Goal: Transaction & Acquisition: Download file/media

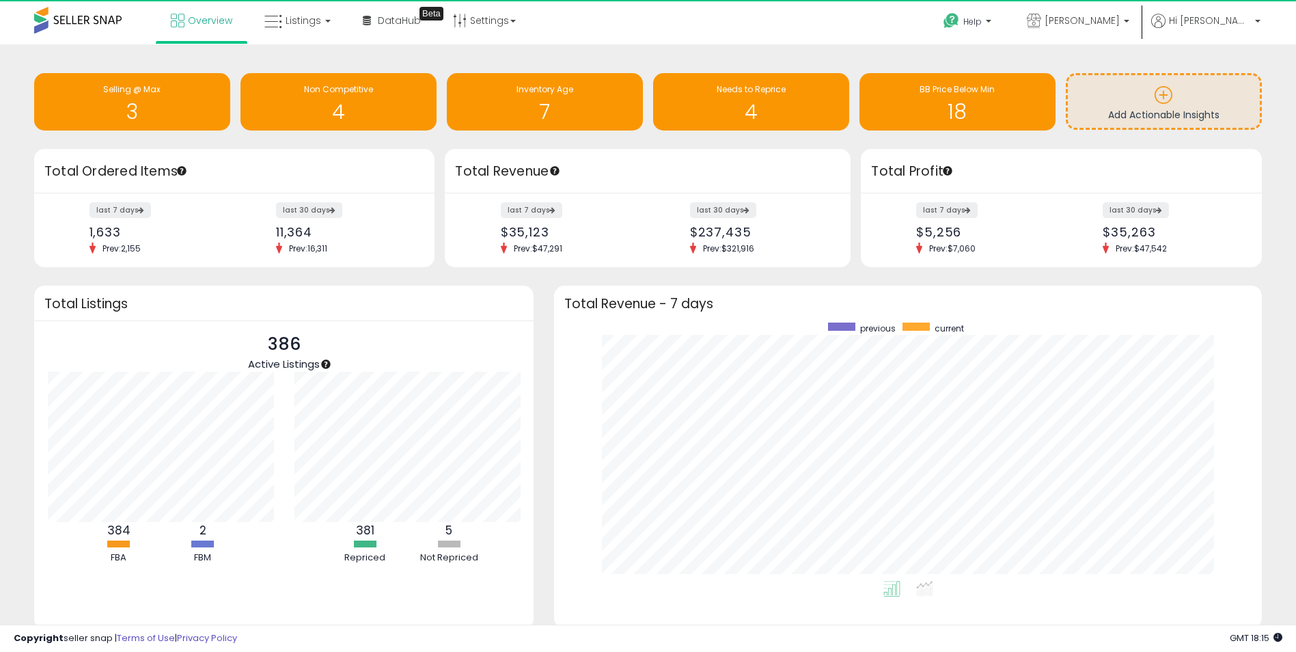
scroll to position [258, 681]
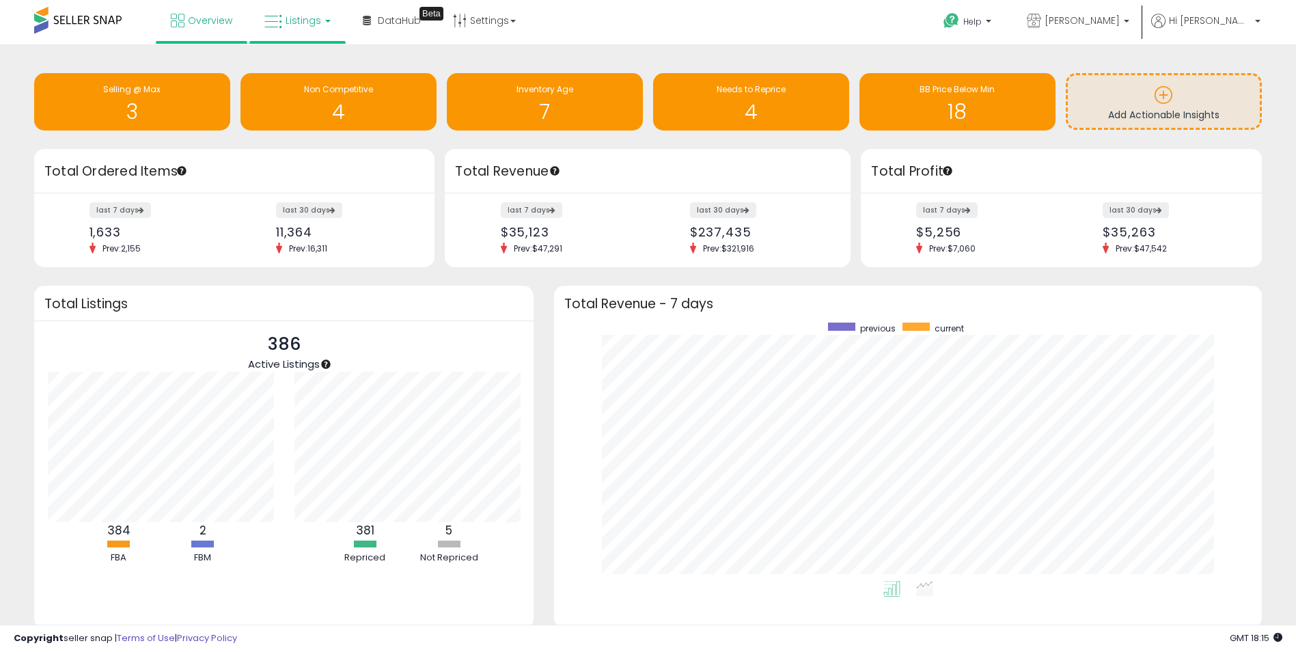
click at [307, 27] on span "Listings" at bounding box center [304, 21] width 36 height 14
click at [304, 66] on icon at bounding box center [307, 68] width 59 height 18
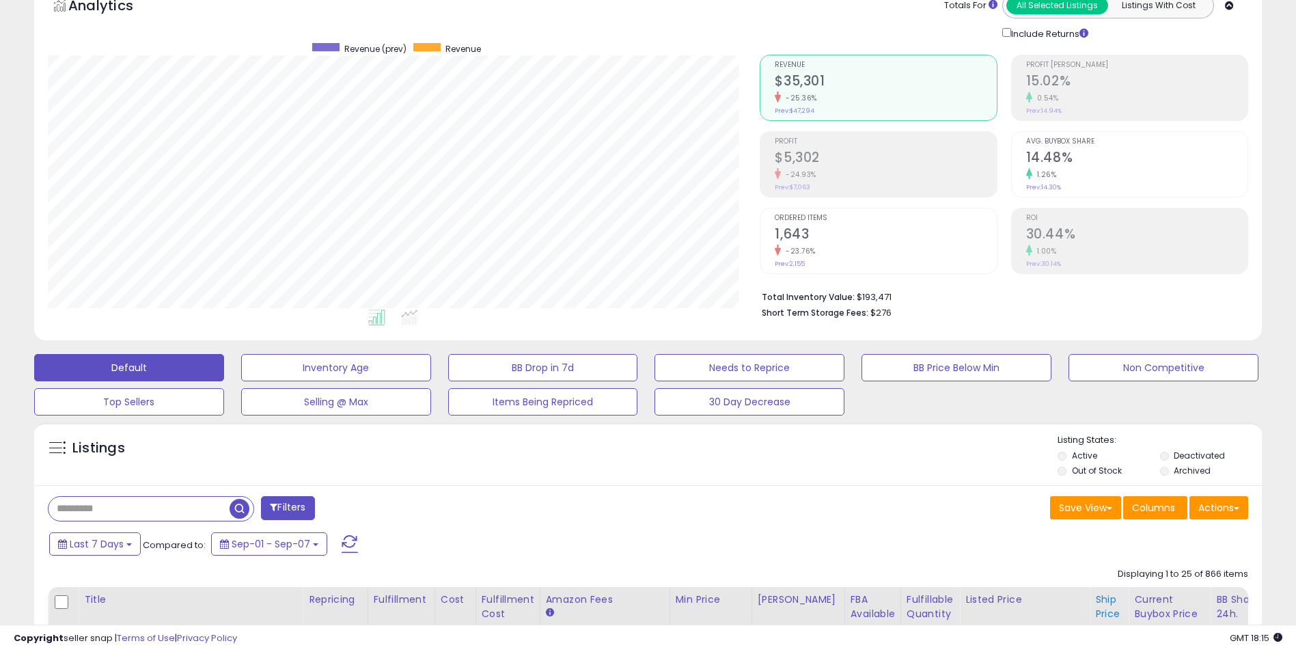
scroll to position [273, 0]
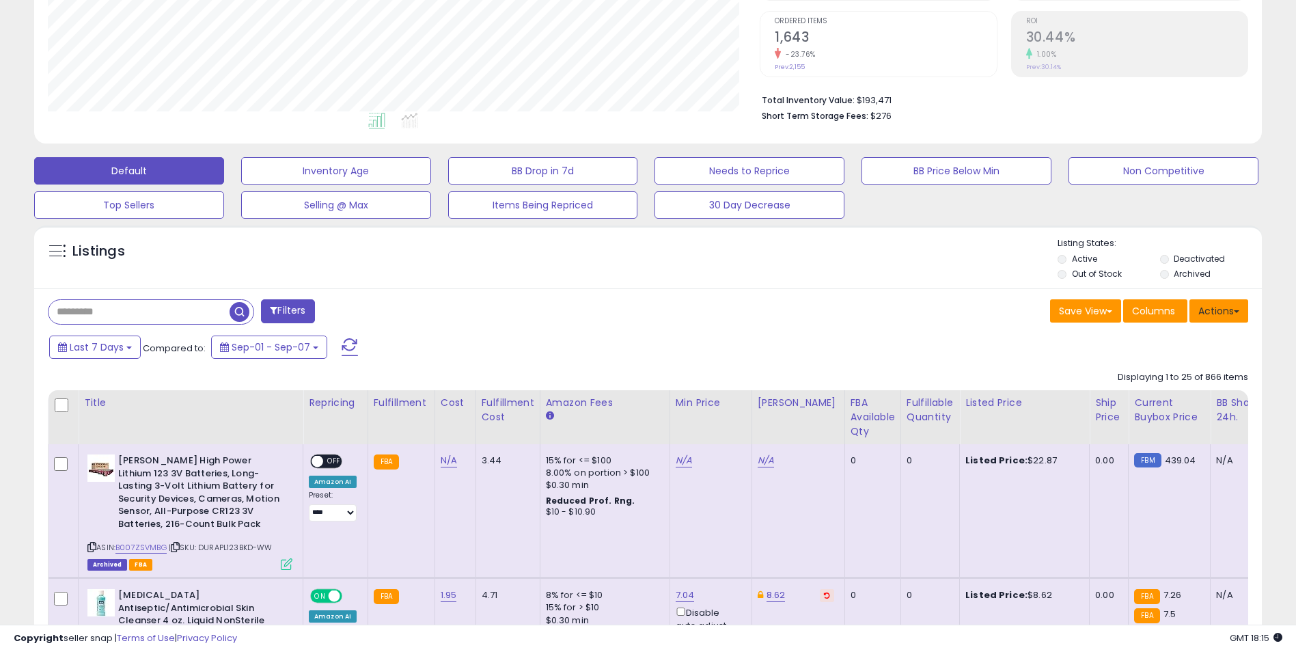
click at [1214, 309] on button "Actions" at bounding box center [1219, 310] width 59 height 23
click at [1185, 390] on link "Export All Columns" at bounding box center [1164, 398] width 150 height 21
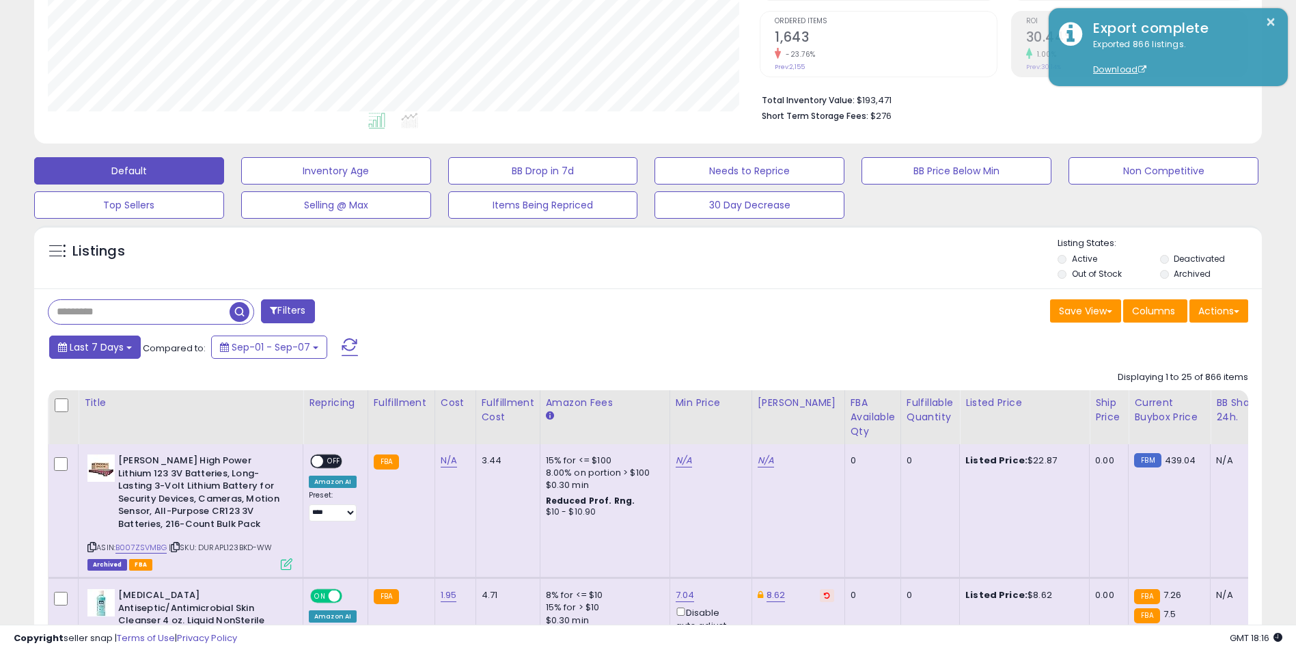
click at [102, 353] on span "Last 7 Days" at bounding box center [97, 347] width 54 height 14
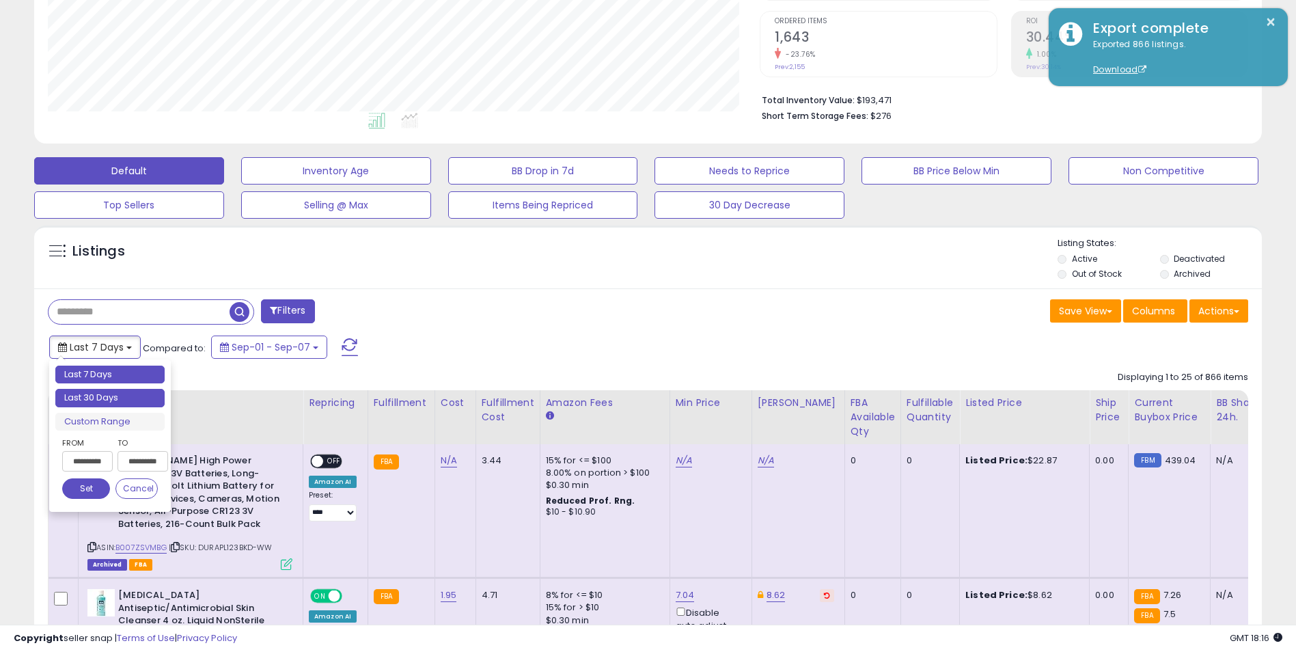
type input "**********"
click at [108, 392] on li "Last 30 Days" at bounding box center [109, 398] width 109 height 18
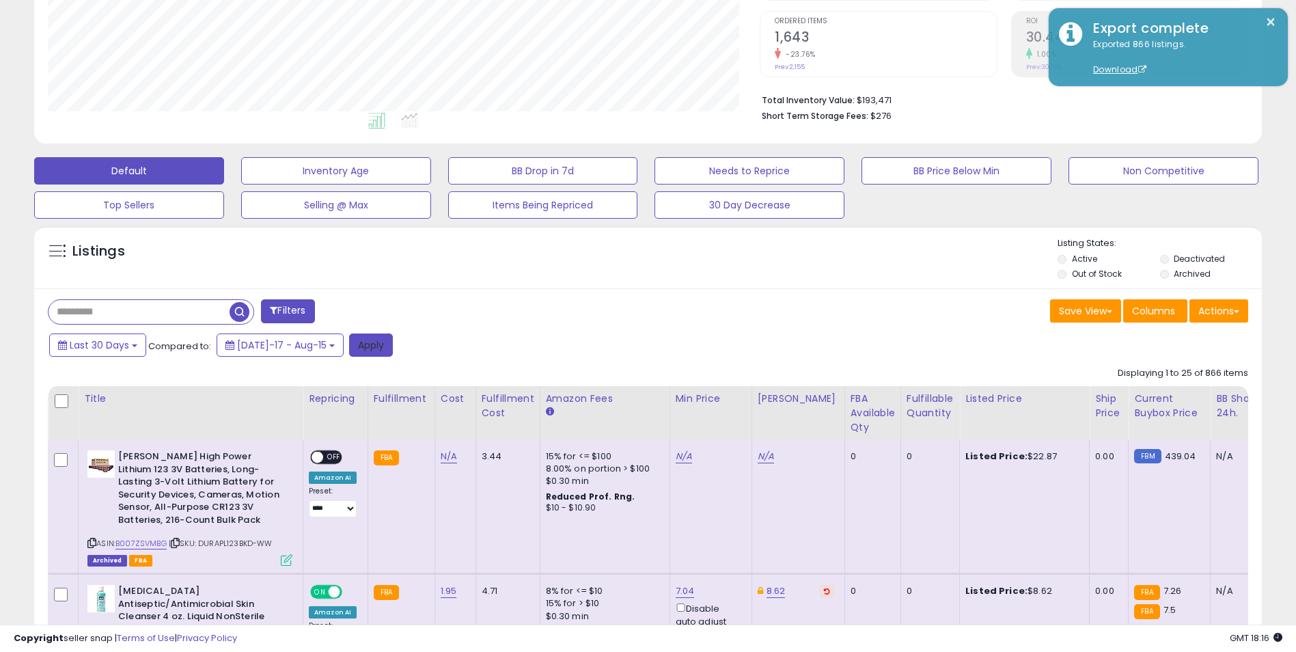
click at [356, 348] on button "Apply" at bounding box center [371, 345] width 44 height 23
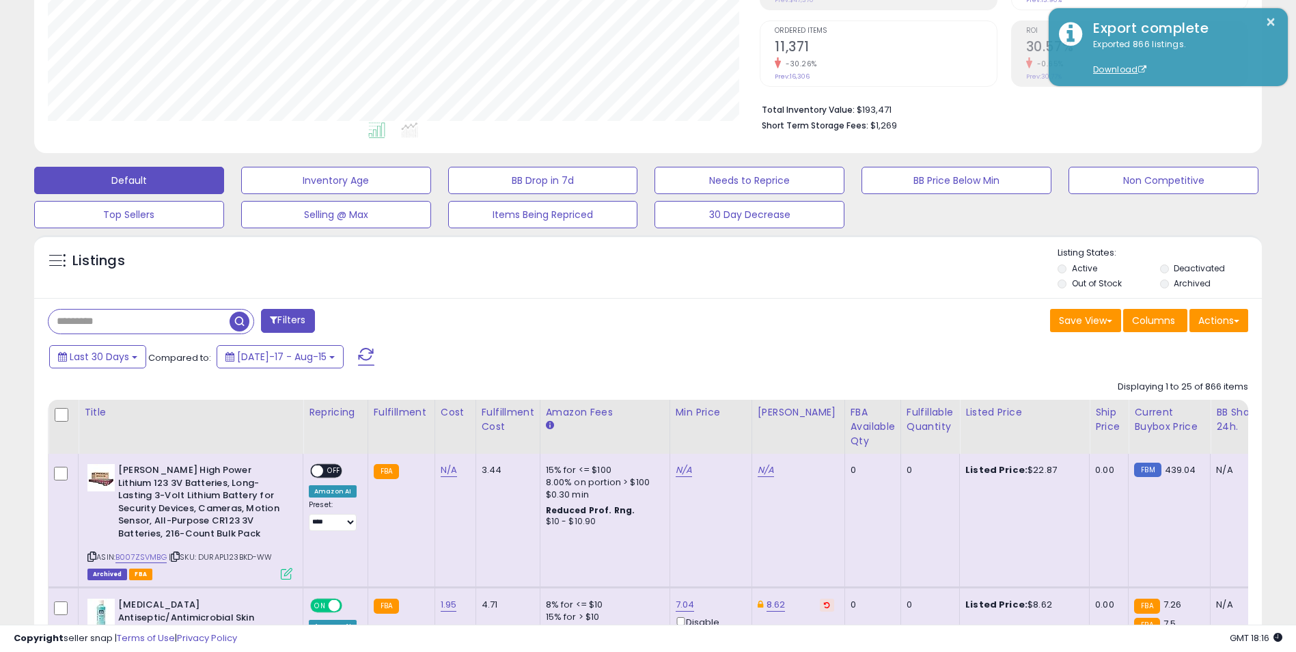
scroll to position [195, 0]
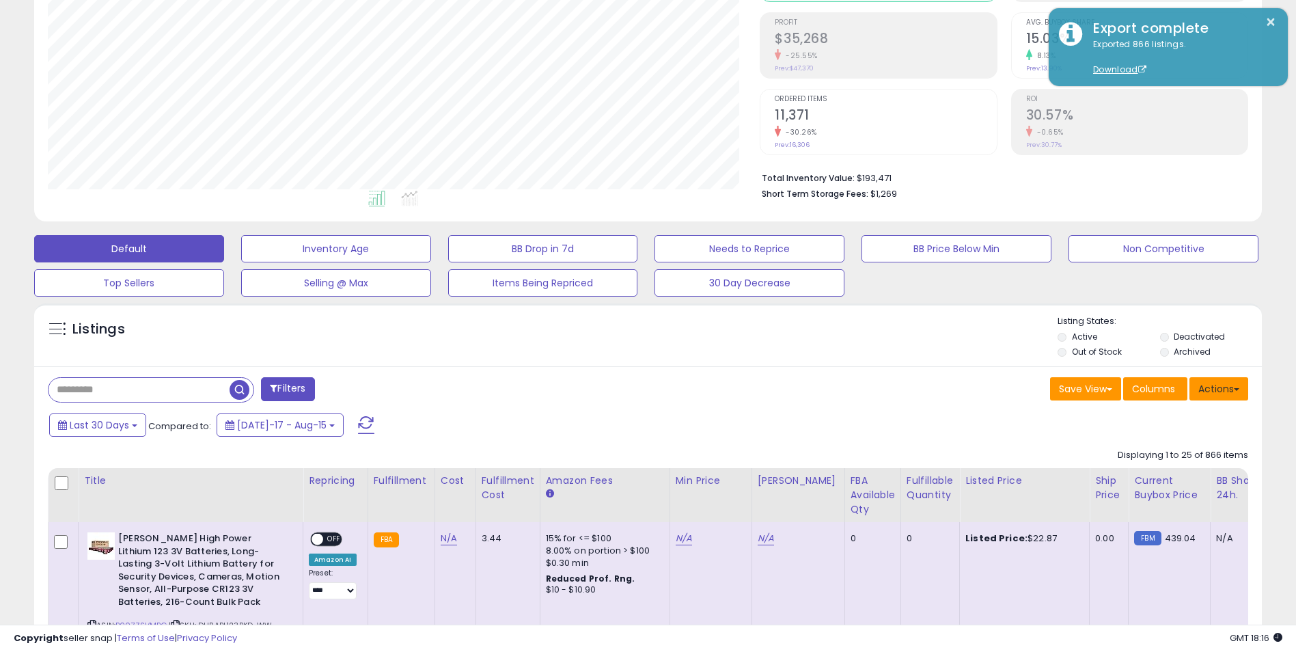
click at [1224, 388] on button "Actions" at bounding box center [1219, 388] width 59 height 23
click at [1173, 473] on link "Export All Columns" at bounding box center [1164, 475] width 150 height 21
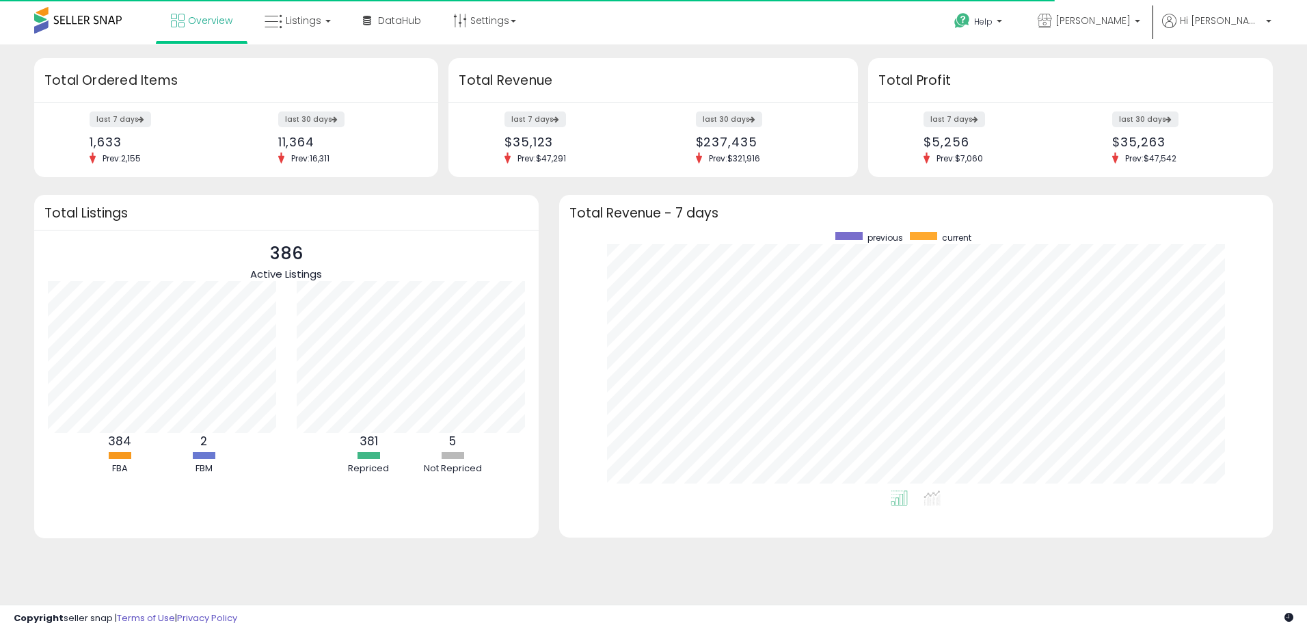
scroll to position [258, 686]
